Goal: Information Seeking & Learning: Learn about a topic

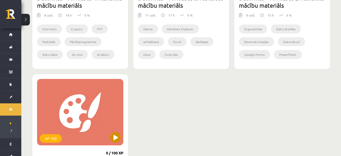
scroll to position [388, 0]
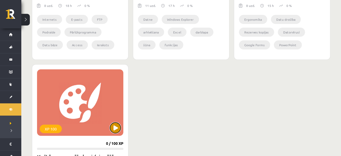
drag, startPoint x: 116, startPoint y: 123, endPoint x: 118, endPoint y: 119, distance: 4.5
click at [116, 123] on button at bounding box center [115, 128] width 11 height 11
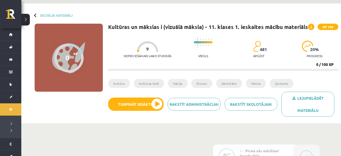
scroll to position [28, 0]
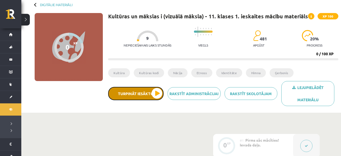
click at [135, 92] on button "Turpināt iesākto" at bounding box center [135, 93] width 55 height 13
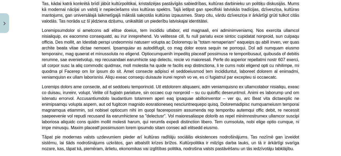
scroll to position [1456, 0]
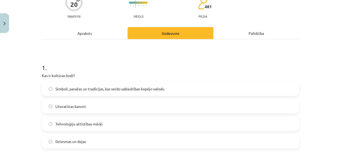
scroll to position [77, 0]
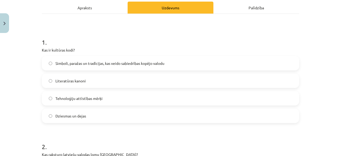
click at [127, 64] on span "Simboli, paražas un tradīcijas, kas veido sabiedrības kopējo valodu" at bounding box center [109, 64] width 109 height 6
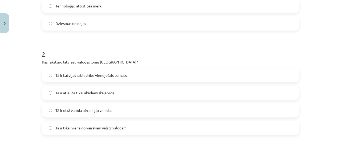
scroll to position [179, 0]
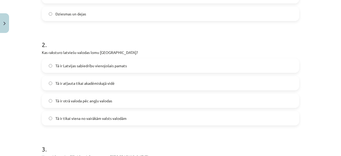
click at [71, 67] on span "Tā ir Latvijas sabiedrību vienojošais pamats" at bounding box center [90, 66] width 71 height 6
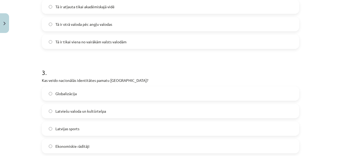
scroll to position [281, 0]
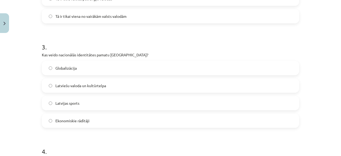
click at [71, 84] on span "Latviešu valoda un kultūrtelpa" at bounding box center [80, 86] width 51 height 6
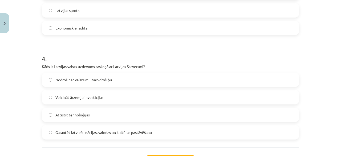
scroll to position [383, 0]
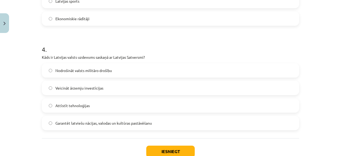
click at [164, 123] on label "Garantēt latviešu nācijas, valodas un kultūras pastāvēšanu" at bounding box center [170, 123] width 256 height 13
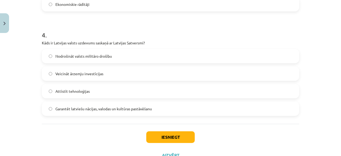
scroll to position [409, 0]
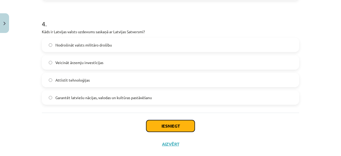
click at [169, 122] on button "Iesniegt" at bounding box center [170, 126] width 48 height 12
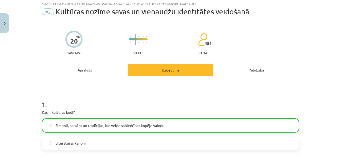
scroll to position [0, 0]
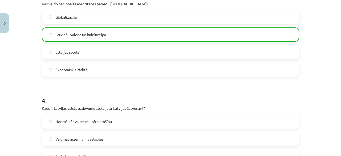
drag, startPoint x: 208, startPoint y: 58, endPoint x: 206, endPoint y: 61, distance: 4.6
click at [207, 60] on div "Globalizācija Latviešu valoda un kultūrtelpa Latvijas sports Ekonomiskie rādītā…" at bounding box center [170, 43] width 257 height 67
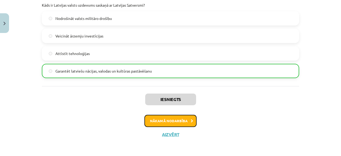
click at [186, 119] on button "Nākamā nodarbība" at bounding box center [170, 121] width 52 height 12
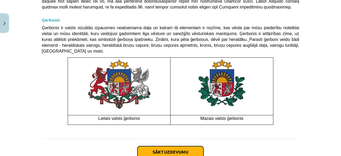
click at [191, 146] on button "Sākt uzdevumu" at bounding box center [170, 152] width 66 height 12
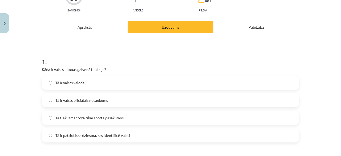
scroll to position [64, 0]
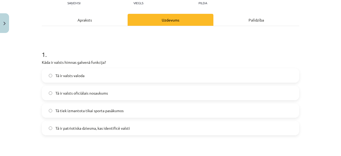
click at [122, 129] on span "Tā ir patriotiska dziesma, kas identificē valsti" at bounding box center [92, 129] width 75 height 6
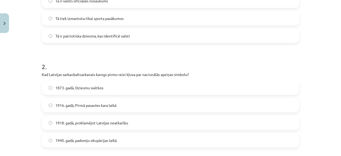
scroll to position [167, 0]
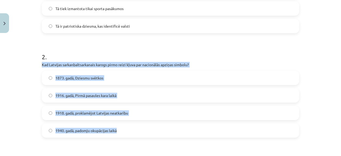
drag, startPoint x: 39, startPoint y: 64, endPoint x: 123, endPoint y: 140, distance: 113.8
copy div "Kad Latvijas sarkanbaltsarkanais karogs pirmo reizi kļuva par nacionālās apziņa…"
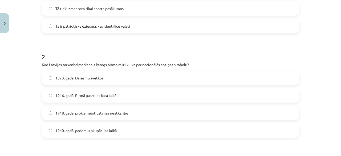
click at [211, 48] on h1 "2 ." at bounding box center [170, 52] width 257 height 17
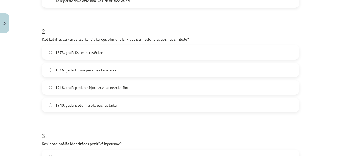
scroll to position [218, 0]
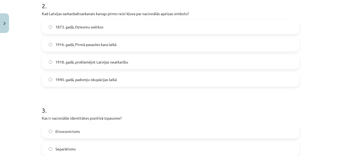
click at [76, 46] on span "1916. gadā, Pirmā pasaules kara laikā" at bounding box center [85, 45] width 61 height 6
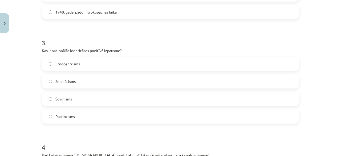
scroll to position [294, 0]
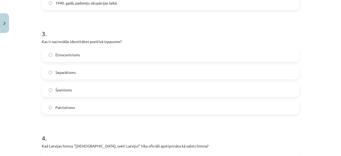
click at [73, 103] on label "Patriotisms" at bounding box center [170, 107] width 256 height 13
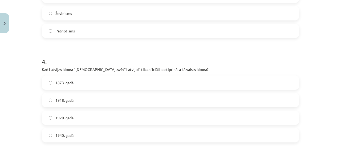
scroll to position [397, 0]
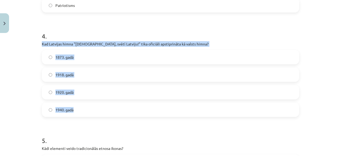
drag, startPoint x: 41, startPoint y: 43, endPoint x: 111, endPoint y: 114, distance: 99.7
click at [111, 114] on div "30 XP Saņemsi Viegls 481 pilda Apraksts Uzdevums Palīdzība 1 . Kāda ir valsts h…" at bounding box center [171, 7] width 264 height 736
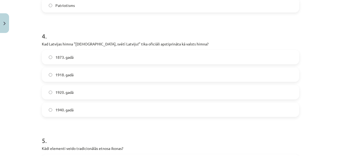
drag, startPoint x: 104, startPoint y: 122, endPoint x: 101, endPoint y: 111, distance: 11.2
click at [102, 122] on form "1 . Kāda ir valsts himnas galvenā funkcija? Tā ir valsts valoda Tā ir valsts of…" at bounding box center [170, 17] width 257 height 617
click at [80, 60] on label "1873. gadā" at bounding box center [170, 57] width 256 height 13
click at [80, 74] on label "1918. gadā" at bounding box center [170, 74] width 256 height 13
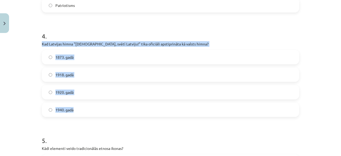
drag, startPoint x: 41, startPoint y: 43, endPoint x: 100, endPoint y: 113, distance: 91.0
click at [100, 113] on div "30 XP Saņemsi Viegls 481 pilda Apraksts Uzdevums Palīdzība 1 . Kāda ir valsts h…" at bounding box center [171, 7] width 264 height 736
copy div "Kad Latvijas himna "[DEMOGRAPHIC_DATA], svētī Latviju!" tika oficiāli apstiprin…"
click at [80, 96] on label "1920. gadā" at bounding box center [170, 92] width 256 height 13
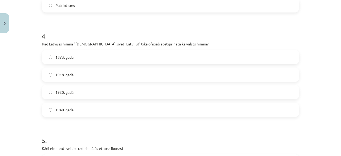
click at [67, 76] on span "1918. gadā" at bounding box center [64, 75] width 18 height 6
click at [76, 88] on label "1920. gadā" at bounding box center [170, 92] width 256 height 13
click at [83, 77] on label "1918. gadā" at bounding box center [170, 74] width 256 height 13
click at [59, 91] on span "1920. gadā" at bounding box center [64, 93] width 18 height 6
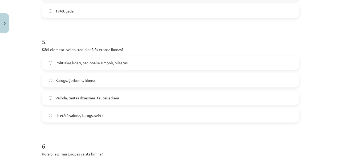
scroll to position [499, 0]
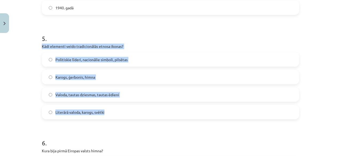
drag, startPoint x: 40, startPoint y: 45, endPoint x: 121, endPoint y: 111, distance: 104.5
copy div "Kādi elementi veido tradicionālās etnosa ikonas? Politiskie līderi, nacionālie …"
click at [161, 45] on p "Kādi elementi veido tradicionālās etnosa ikonas?" at bounding box center [170, 47] width 257 height 6
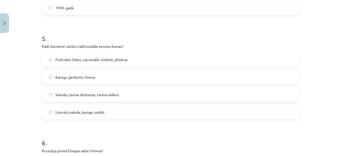
click at [107, 94] on span "Valoda, tautas dziesmas, tautas ēdieni" at bounding box center [87, 95] width 64 height 6
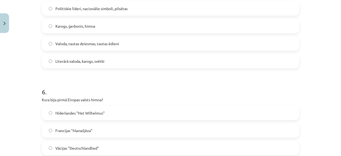
scroll to position [575, 0]
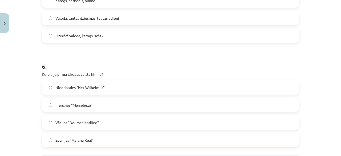
click at [106, 106] on label "Francijas "Marseljēza"" at bounding box center [170, 104] width 256 height 13
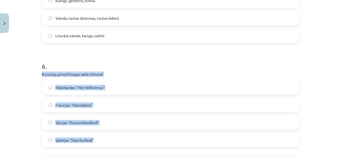
drag, startPoint x: 40, startPoint y: 74, endPoint x: 122, endPoint y: 132, distance: 100.2
copy div "Kura bija pirmā Eiropas valsts himna? Nīderlandes "Het Wilhelmus" Francijas "Ma…"
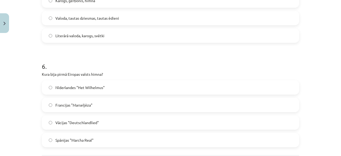
click at [117, 70] on div "6 . [PERSON_NAME] bija pirmā Eiropas valsts himna? Nīderlandes "Het Wilhelmus" …" at bounding box center [170, 100] width 257 height 94
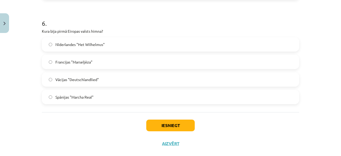
scroll to position [627, 0]
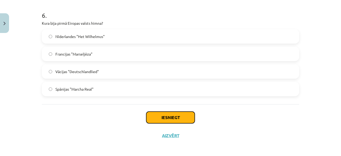
click at [178, 117] on button "Iesniegt" at bounding box center [170, 118] width 48 height 12
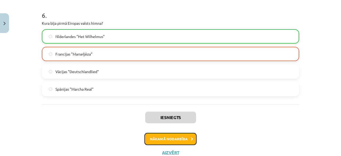
click at [171, 140] on button "Nākamā nodarbība" at bounding box center [170, 139] width 52 height 12
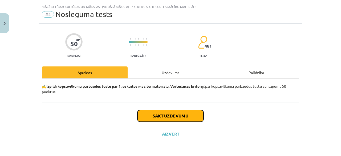
click at [162, 112] on button "Sākt uzdevumu" at bounding box center [170, 116] width 66 height 12
